Goal: Task Accomplishment & Management: Complete application form

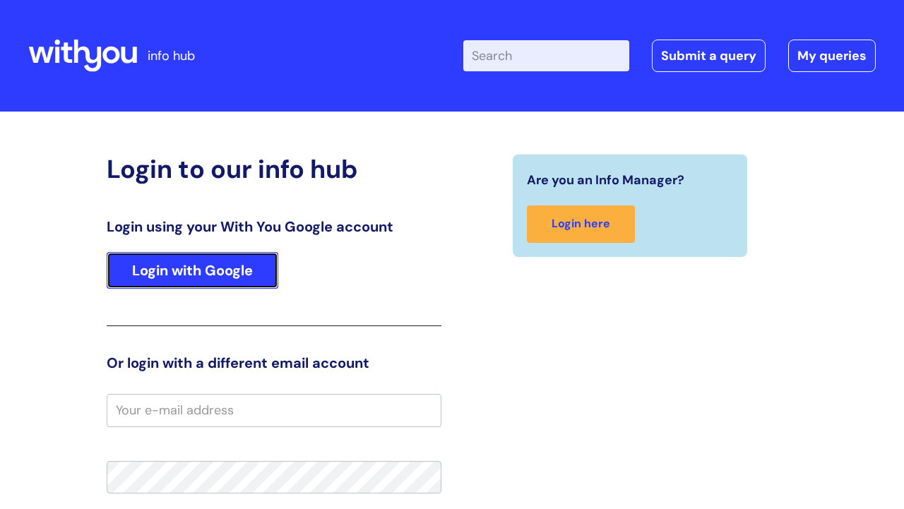
click at [232, 261] on link "Login with Google" at bounding box center [193, 270] width 172 height 37
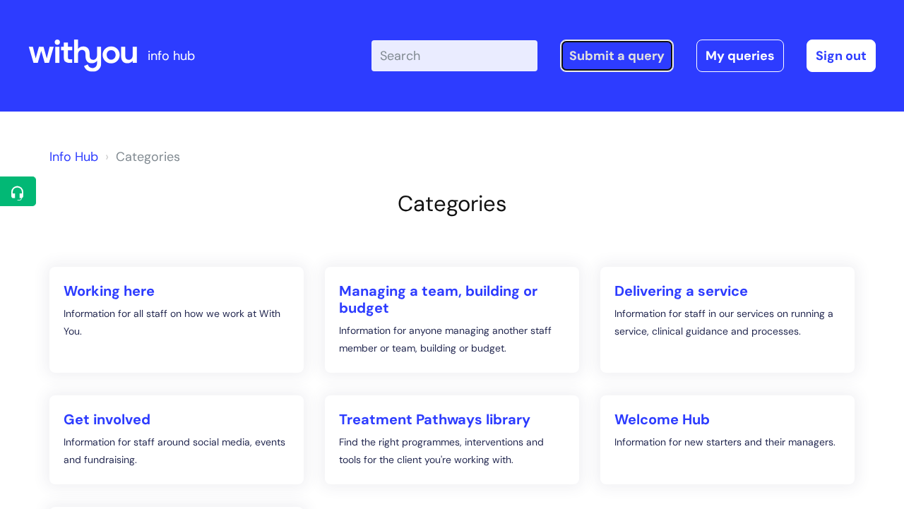
click at [651, 52] on link "Submit a query" at bounding box center [617, 56] width 114 height 33
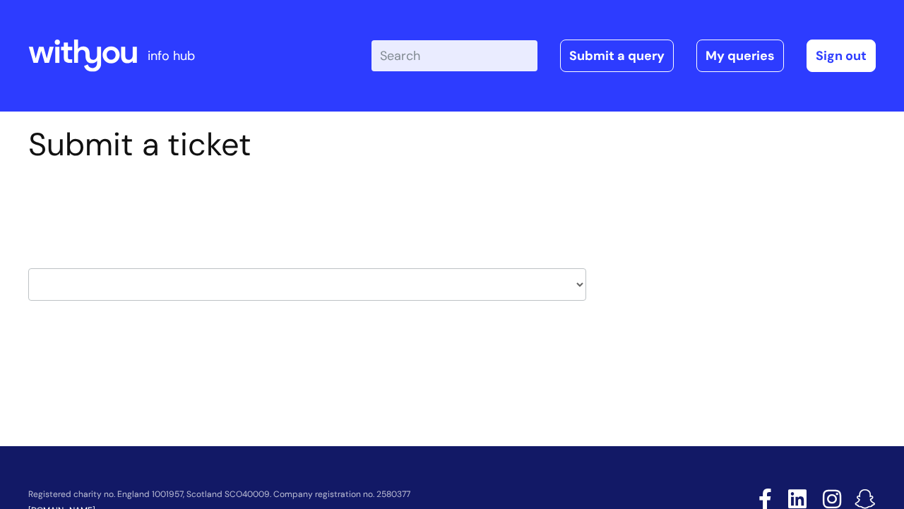
click at [207, 273] on select "HR / People IT and Support Clinical Drug Alerts Finance Accounts Data Support T…" at bounding box center [307, 285] width 558 height 33
select select "it_and_support"
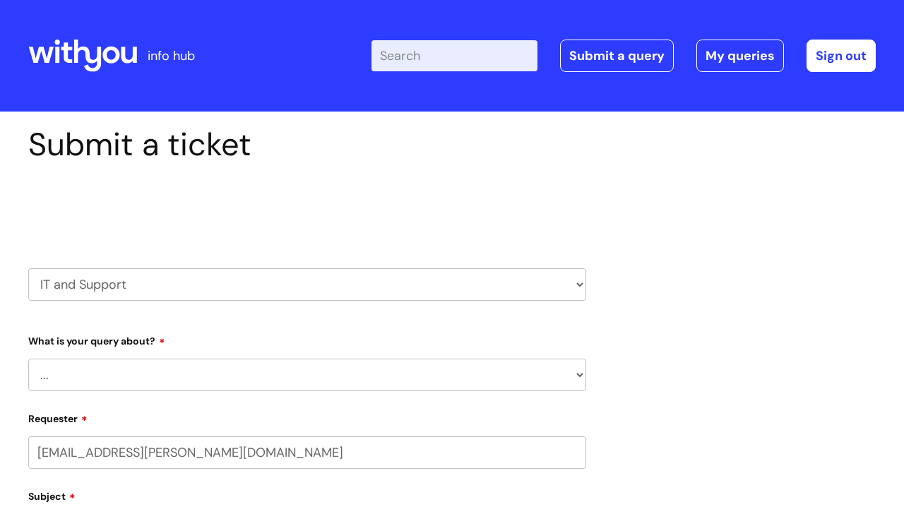
scroll to position [133, 0]
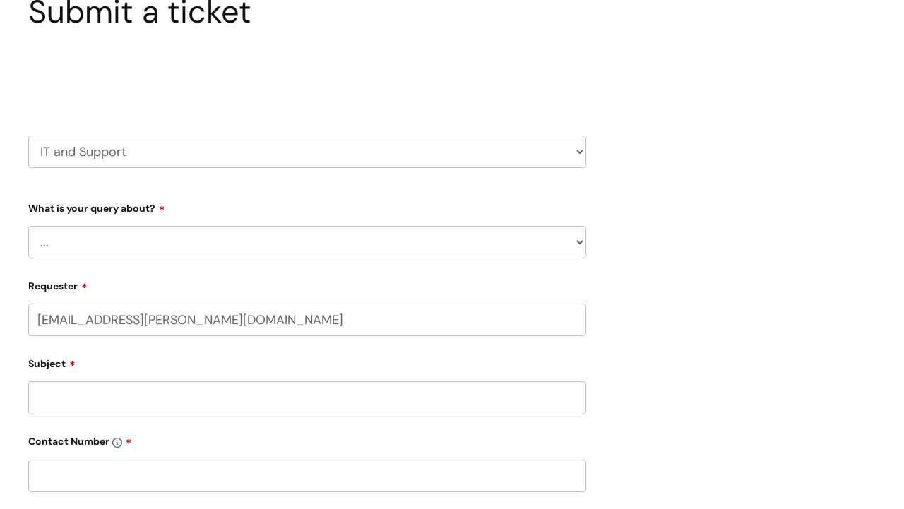
click at [187, 238] on select "... Mobile Phone Reset & MFA Accounts, Starters and Leavers IT Hardware issue I…" at bounding box center [307, 242] width 558 height 33
select select "IT Hardware issue"
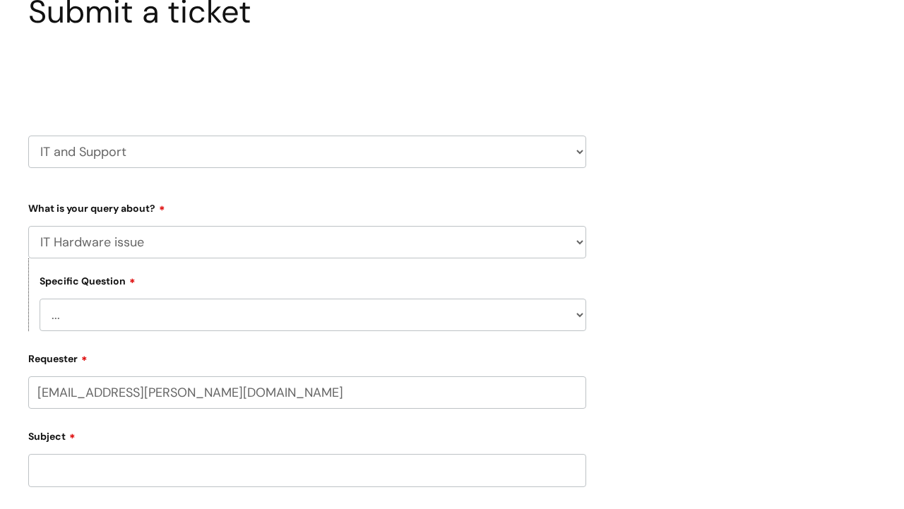
click at [157, 321] on select "... I need a new or replacement ... I’m waiting for new or replacement hardware…" at bounding box center [313, 315] width 547 height 33
select select "Problem with Laptop or Chromebook"
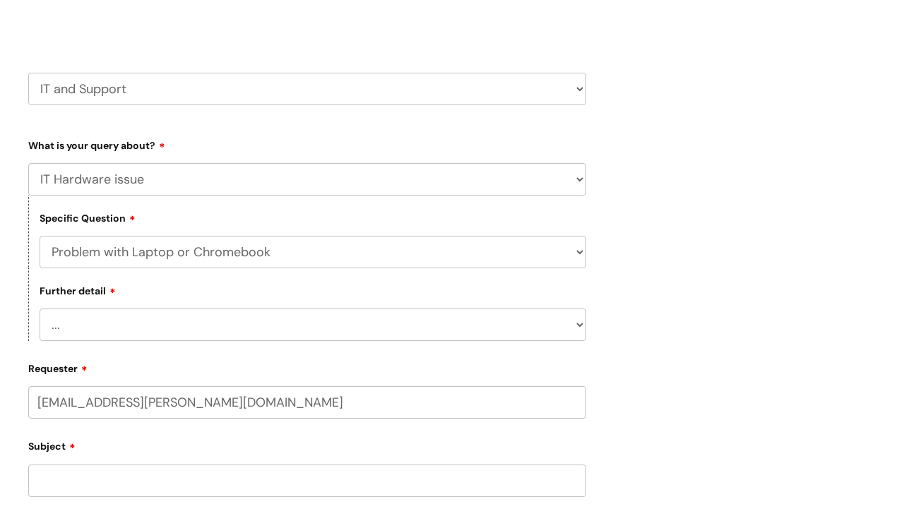
scroll to position [210, 0]
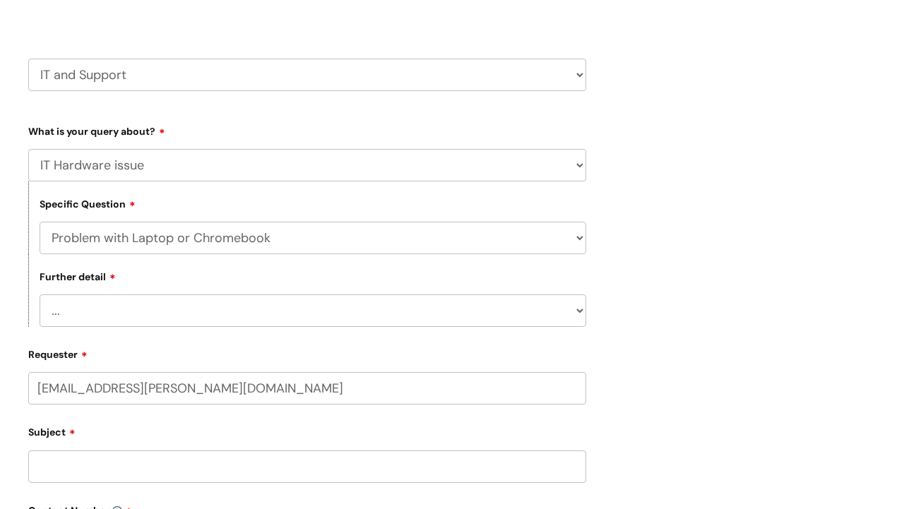
click at [177, 326] on select "... I’ve no sound / microphone I’ve got no internet or wifi I’ve got no camera …" at bounding box center [313, 311] width 547 height 33
select select "I’ve got a display issue"
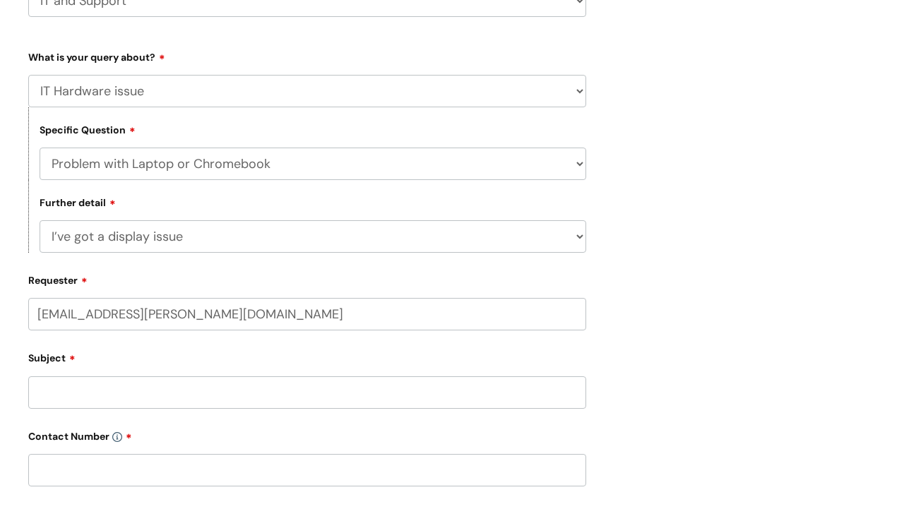
scroll to position [326, 0]
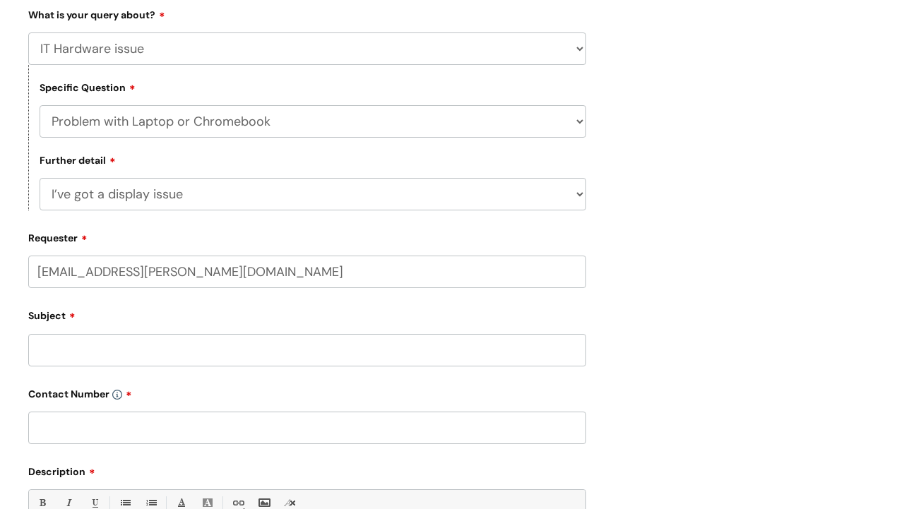
click at [157, 370] on form "Type Of Request ... Accounts (Finance) Alerts! (For clinical team) Data Protect…" at bounding box center [307, 369] width 558 height 732
click at [149, 360] on input "Subject" at bounding box center [307, 350] width 558 height 33
type input "Laptop not turning on or charging"
click at [188, 437] on input "text" at bounding box center [307, 428] width 558 height 33
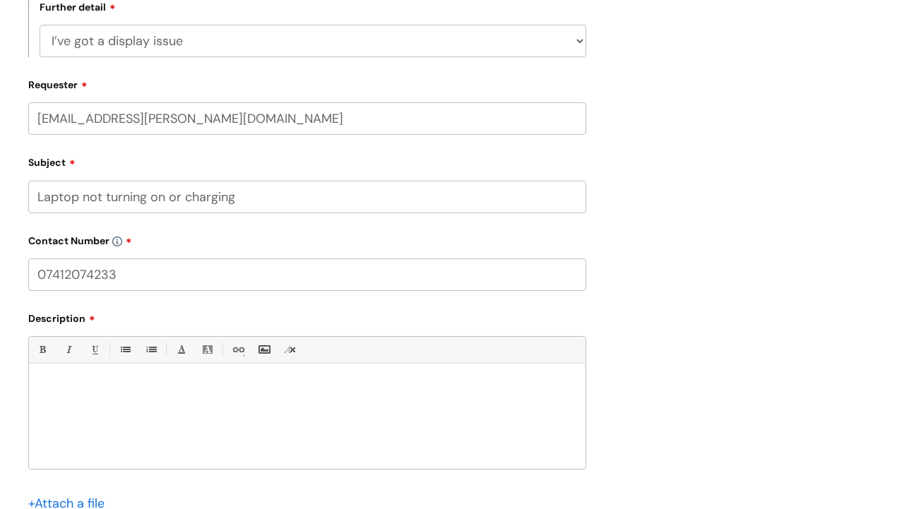
scroll to position [490, 0]
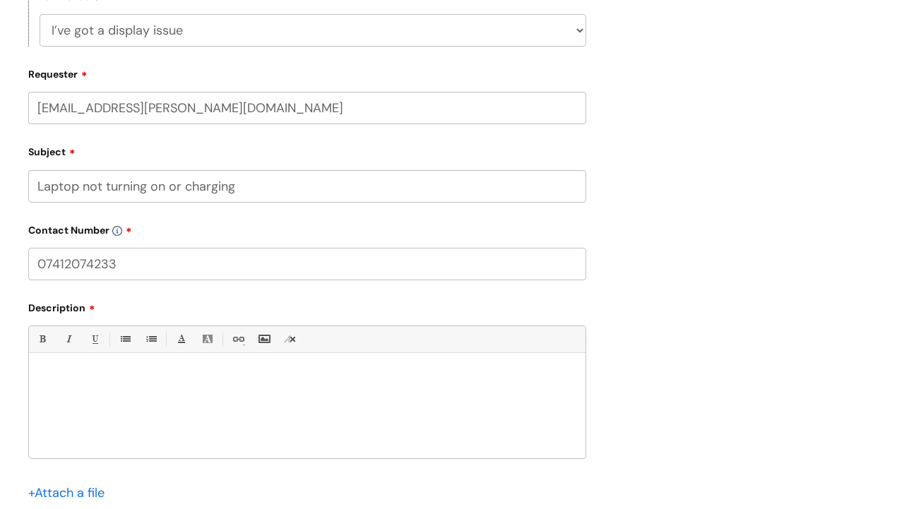
type input "07412074233"
click at [117, 452] on div at bounding box center [307, 410] width 557 height 98
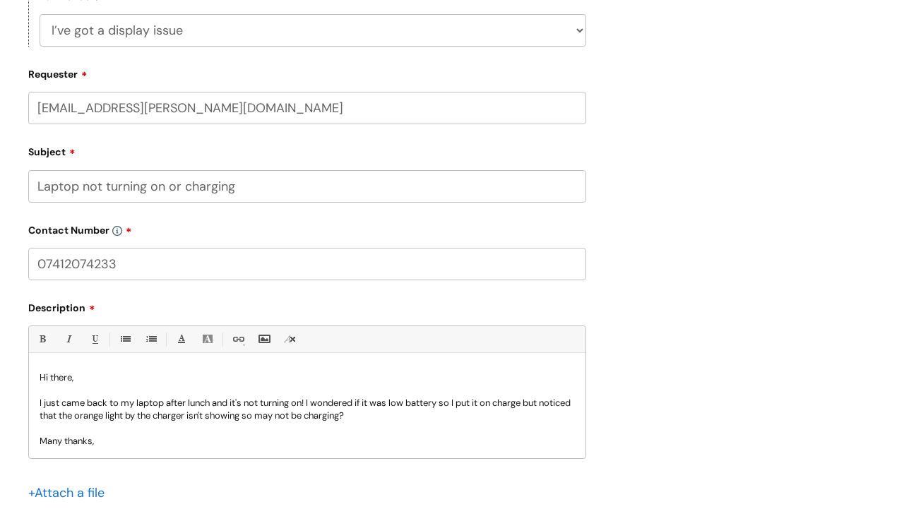
scroll to position [14, 0]
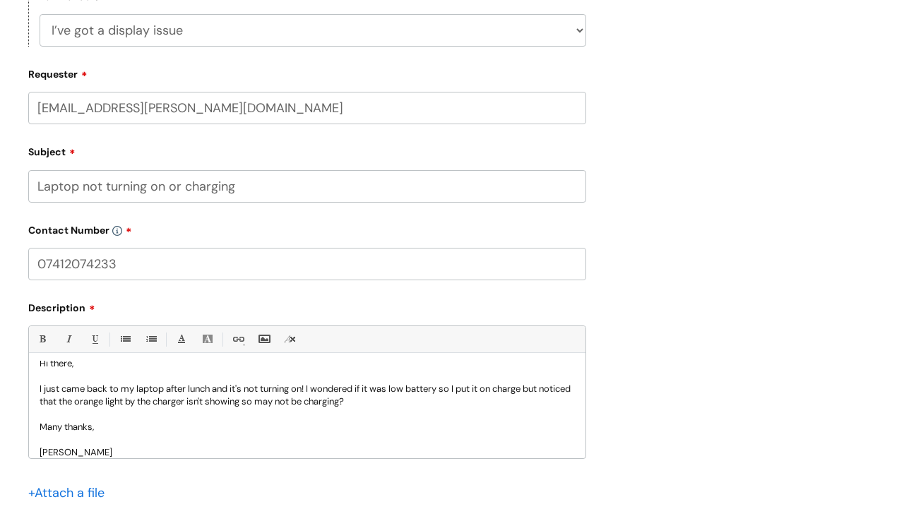
click at [424, 413] on p at bounding box center [308, 414] width 536 height 13
click at [421, 407] on p "I just came back to my laptop after lunch and it's not turning on! I wondered i…" at bounding box center [308, 395] width 536 height 25
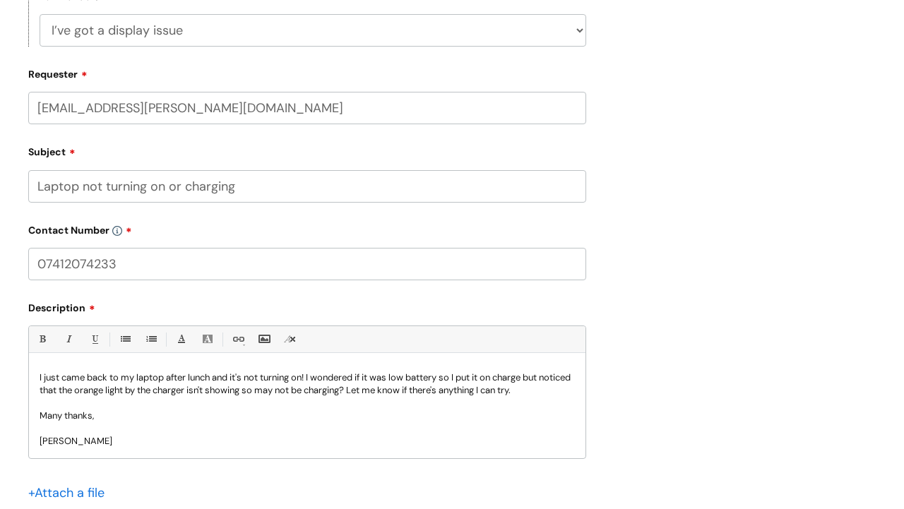
scroll to position [24, 0]
click at [377, 399] on p "I just came back to my laptop after lunch and it's not turning on! I wondered i…" at bounding box center [308, 385] width 536 height 25
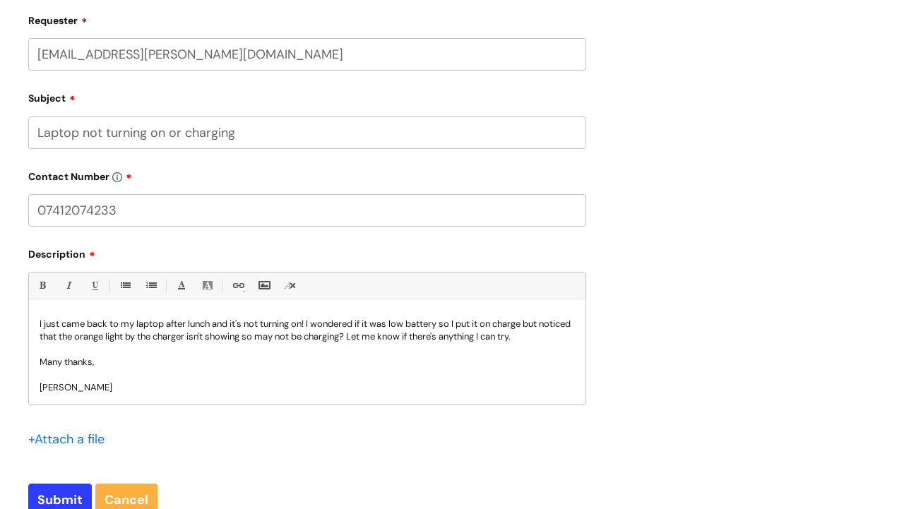
scroll to position [545, 0]
click at [66, 497] on input "Submit" at bounding box center [60, 499] width 64 height 33
type input "Please Wait..."
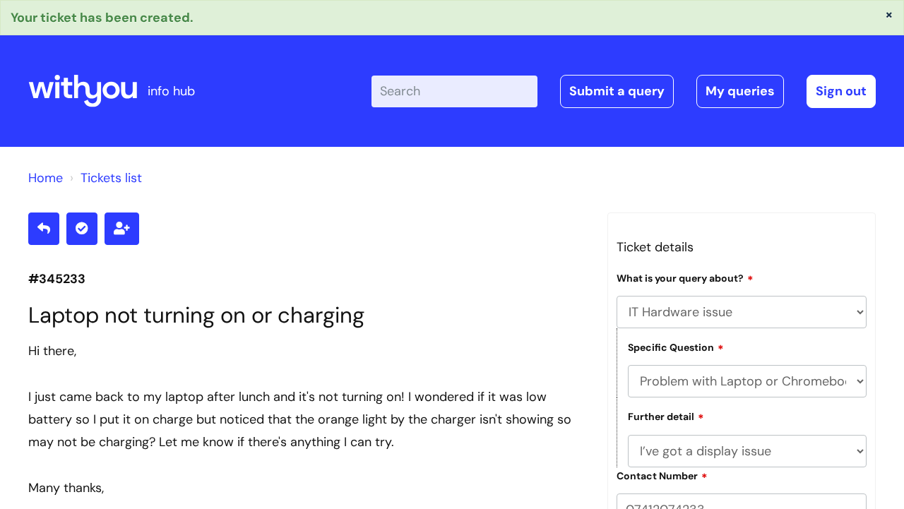
select select "IT Hardware issue"
select select "Problem with Laptop or Chromebook"
select select "I’ve got a display issue"
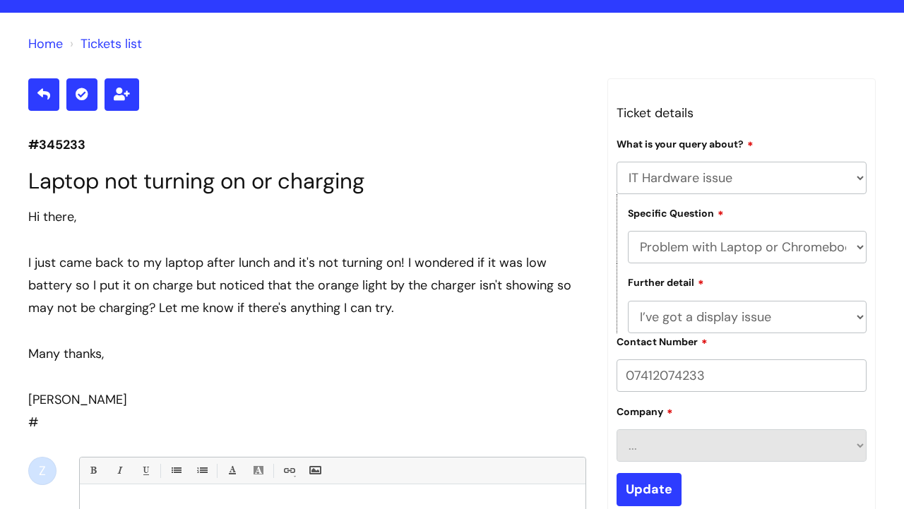
scroll to position [127, 0]
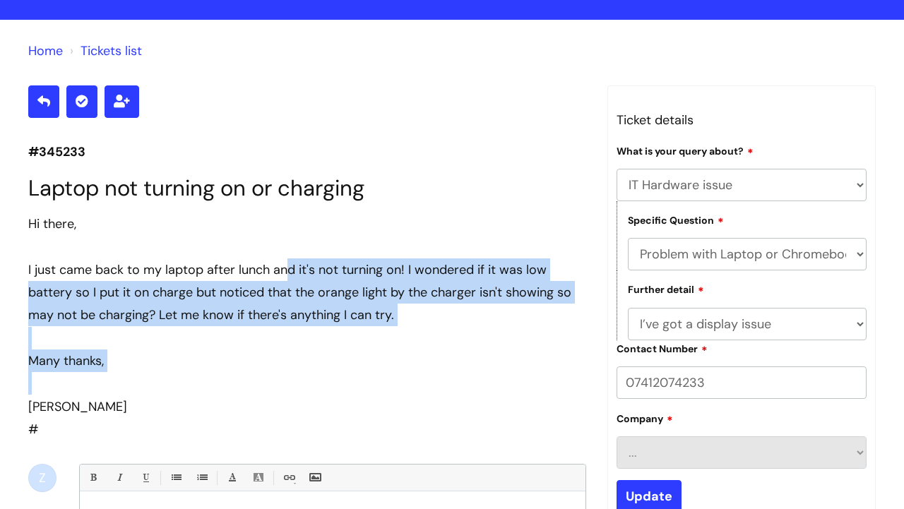
drag, startPoint x: 290, startPoint y: 273, endPoint x: 316, endPoint y: 391, distance: 120.7
click at [316, 389] on div "Hi there, I just came back to my laptop after lunch and it's not turning on! I …" at bounding box center [307, 316] width 558 height 206
click at [316, 391] on div at bounding box center [307, 383] width 558 height 23
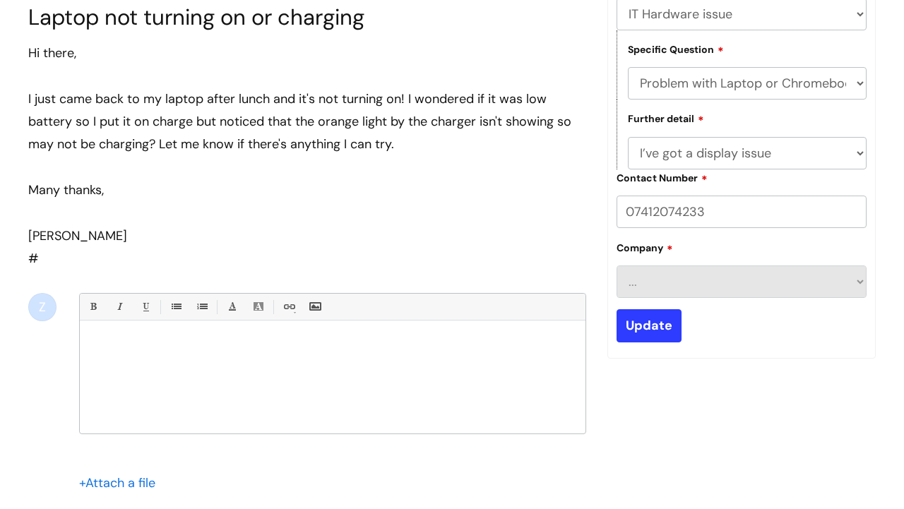
scroll to position [313, 0]
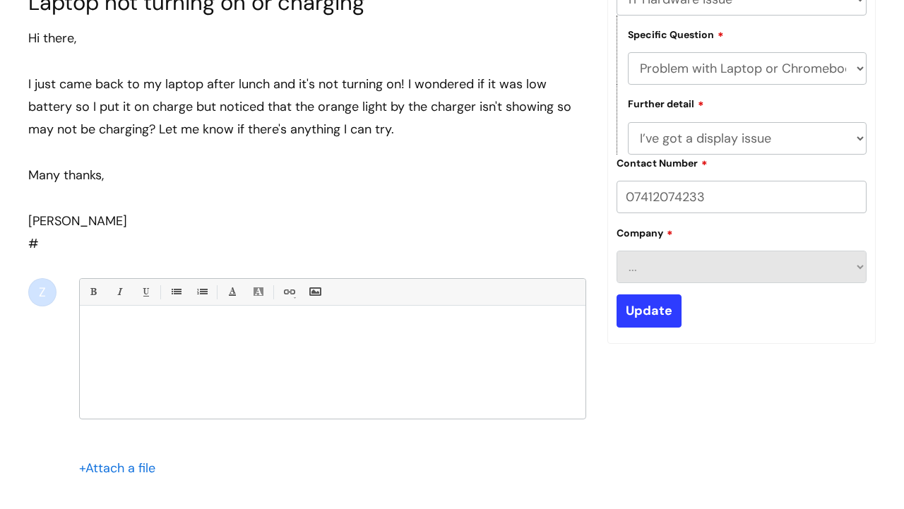
click at [240, 329] on p at bounding box center [332, 330] width 485 height 13
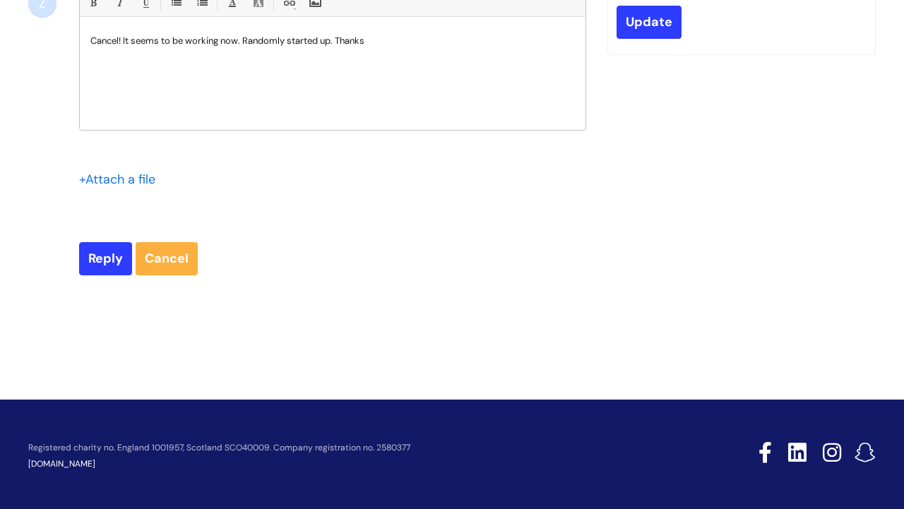
scroll to position [601, 0]
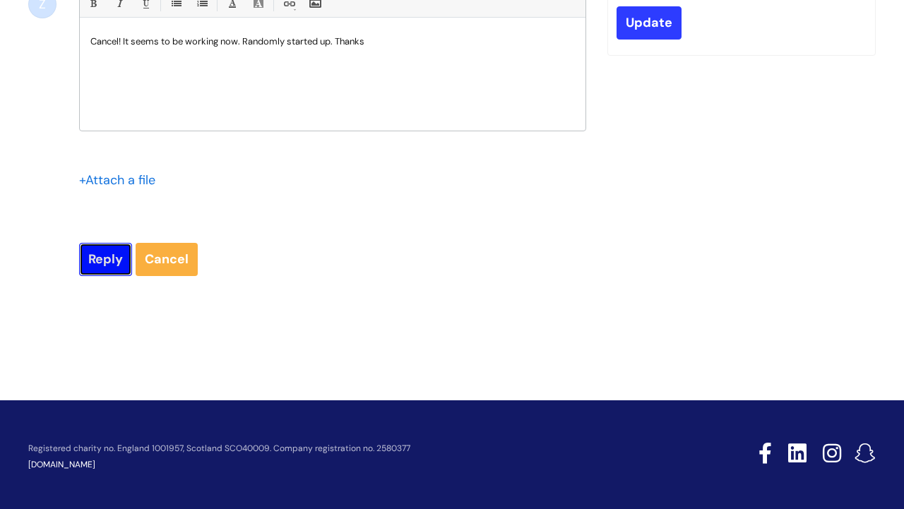
click at [107, 261] on input "Reply" at bounding box center [105, 259] width 53 height 33
type input "Please Wait..."
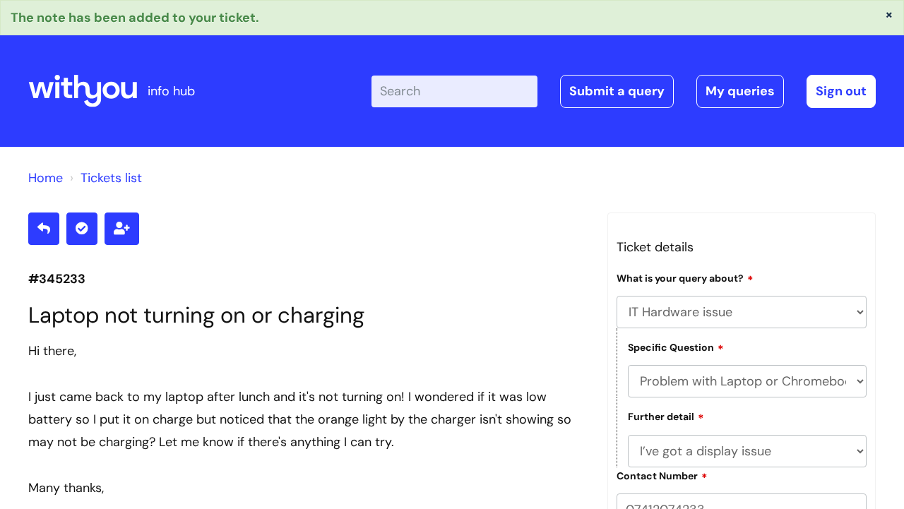
select select "IT Hardware issue"
select select "Problem with Laptop or Chromebook"
select select "I’ve got a display issue"
